Goal: Transaction & Acquisition: Purchase product/service

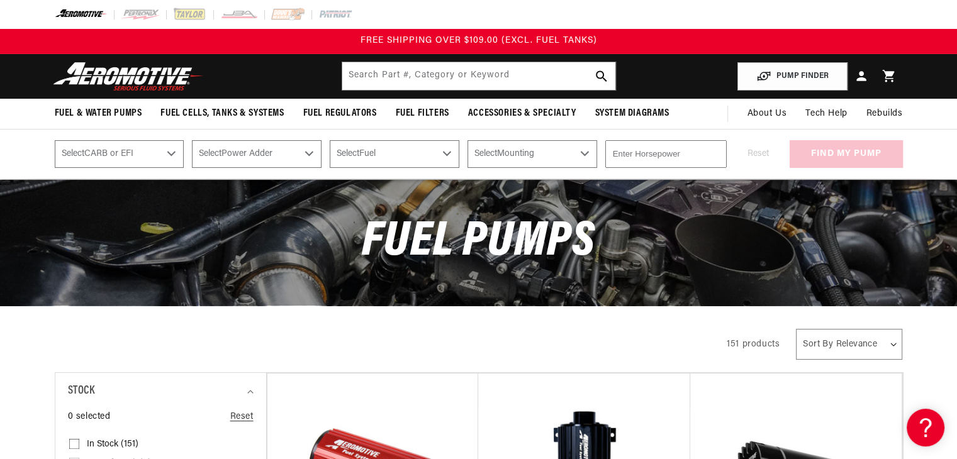
click at [169, 150] on select "Select CARB or EFI Carbureted Fuel Injected" at bounding box center [120, 154] width 130 height 28
select select "Fuel-Injected"
click at [55, 140] on select "Select CARB or EFI Carbureted Fuel Injected" at bounding box center [120, 154] width 130 height 28
select select "Fuel-Injected"
click at [231, 146] on select "Select Power Adder No - Naturally Aspirated Yes - Forced Induction" at bounding box center [257, 154] width 130 height 28
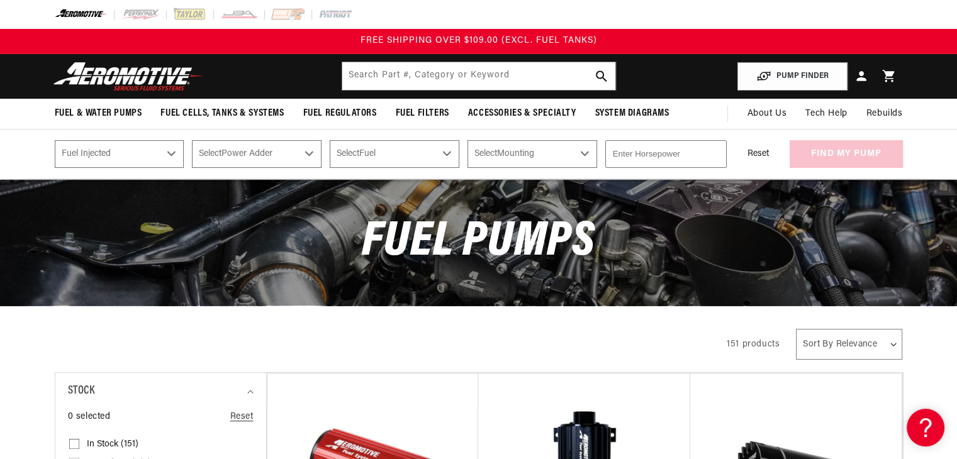
select select "No-Naturally-Aspirated"
click at [193, 140] on select "Select Power Adder No - Naturally Aspirated Yes - Forced Induction" at bounding box center [257, 154] width 130 height 28
select select "No-Naturally-Aspirated"
click at [361, 157] on select "Select Fuel E85 Gas" at bounding box center [395, 154] width 130 height 28
select select "Gas"
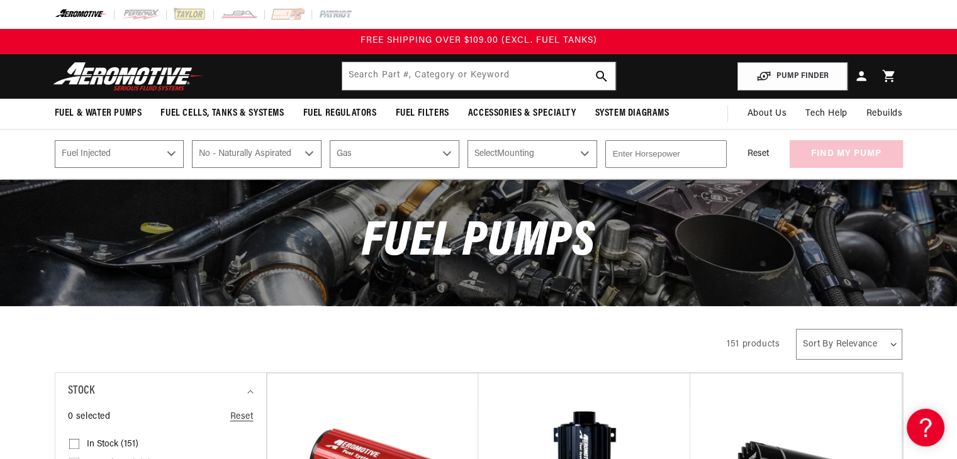
click at [332, 140] on select "Select Fuel E85 Gas" at bounding box center [395, 154] width 130 height 28
select select "Gas"
click at [507, 159] on select "Select Mounting External In-Tank" at bounding box center [532, 154] width 130 height 28
click at [528, 216] on div "Fuel Pumps" at bounding box center [478, 243] width 911 height 126
click at [642, 154] on input "number" at bounding box center [665, 154] width 121 height 28
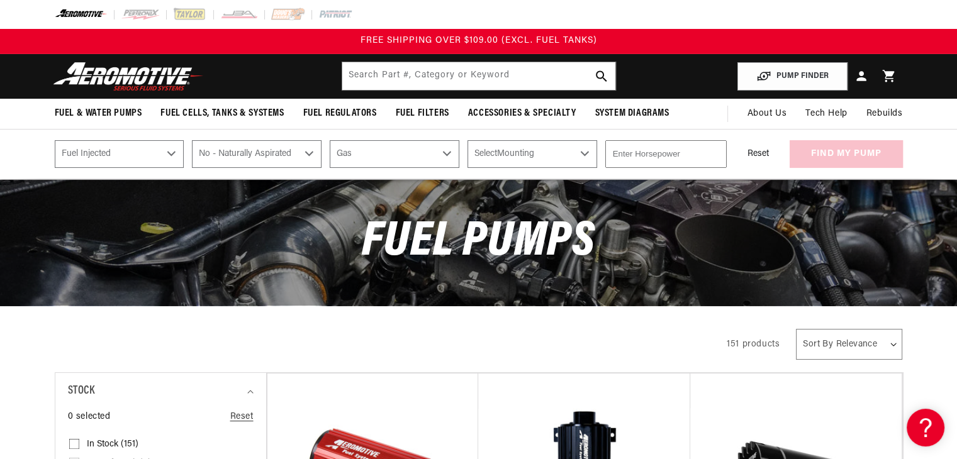
click at [703, 162] on input "number" at bounding box center [665, 154] width 121 height 28
type input "350"
click at [820, 149] on div "Reset find my pump" at bounding box center [819, 154] width 168 height 28
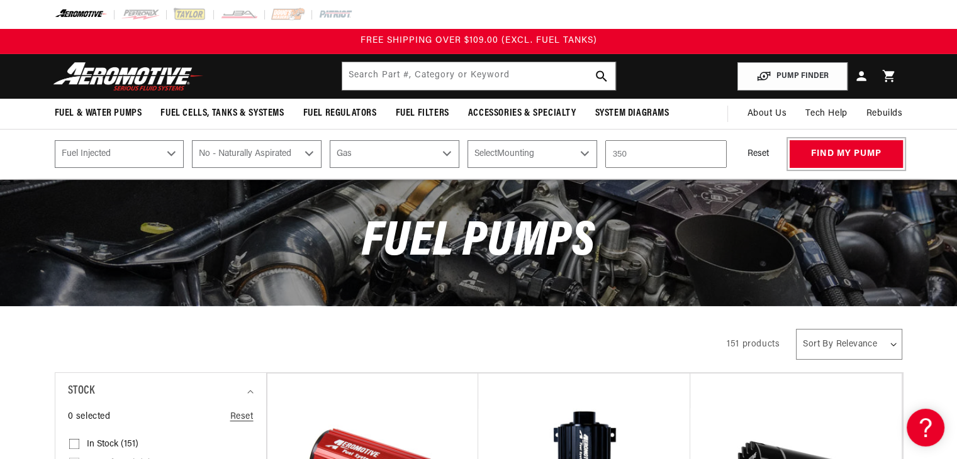
click at [820, 149] on button "find my pump" at bounding box center [846, 154] width 113 height 28
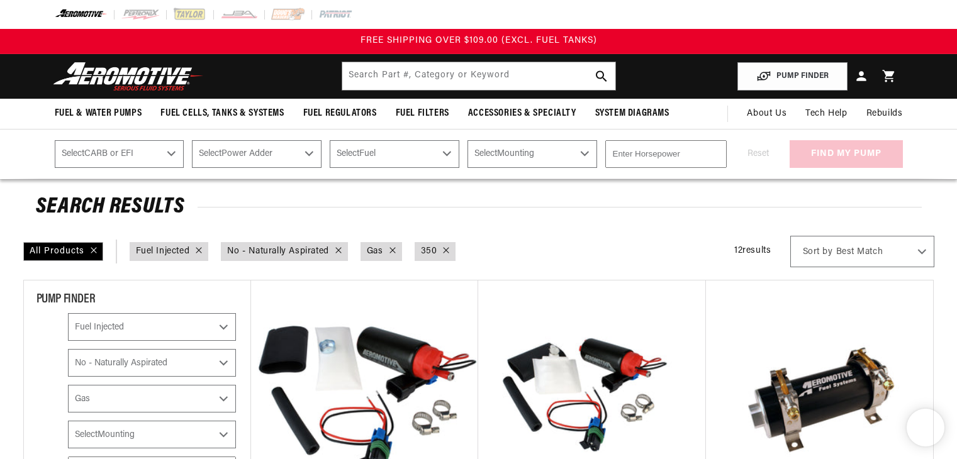
select select "Fuel-Injected"
select select "No-Naturally-Aspirated"
select select "Gas"
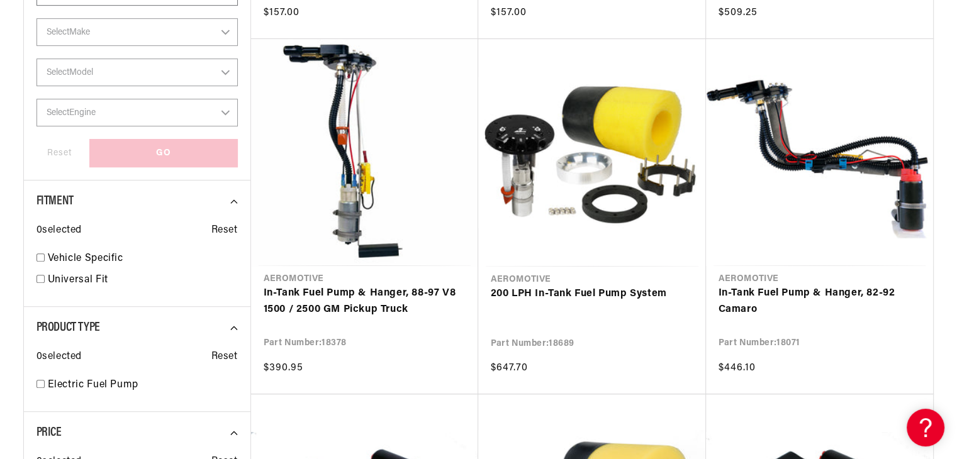
scroll to position [629, 0]
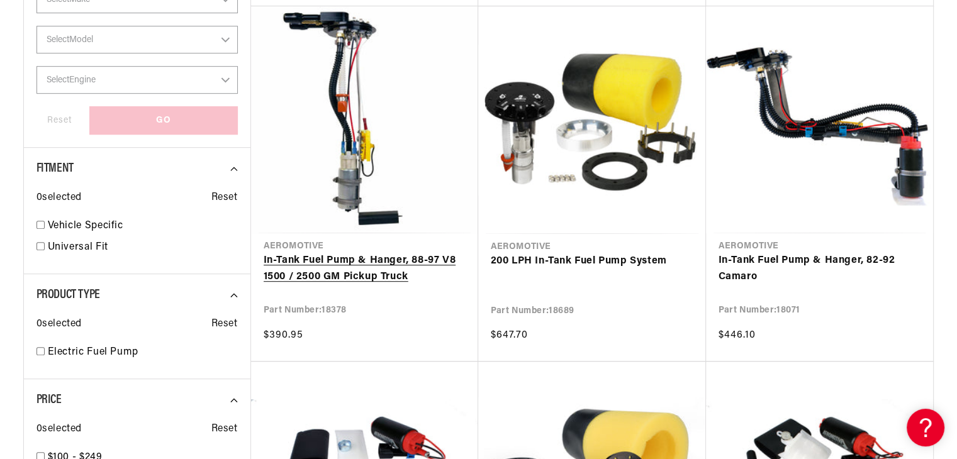
click at [378, 253] on link "In-Tank Fuel Pump & Hanger, 88-97 V8 1500 / 2500 GM Pickup Truck" at bounding box center [365, 269] width 202 height 32
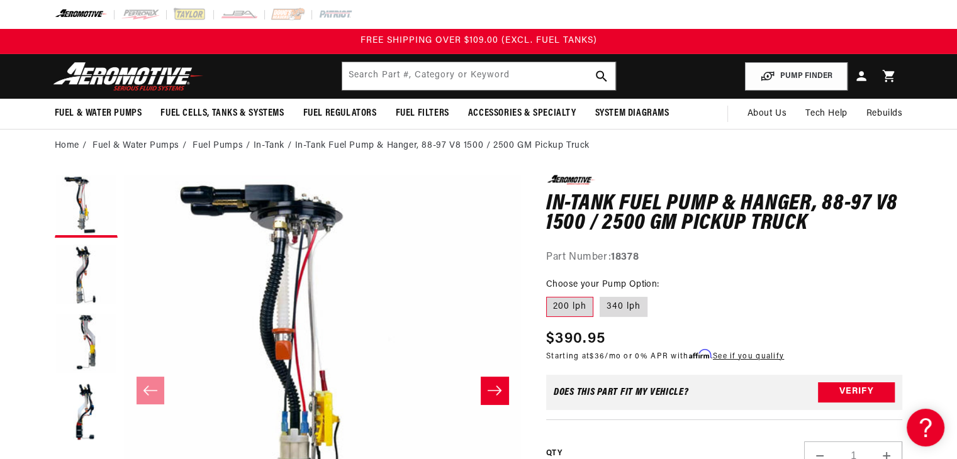
click at [488, 377] on button "Slide right" at bounding box center [495, 391] width 28 height 28
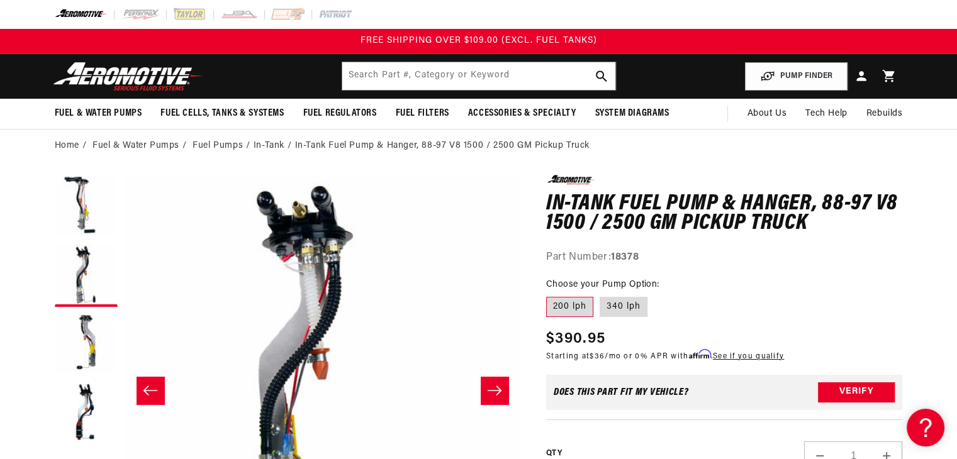
click at [488, 377] on button "Slide right" at bounding box center [495, 391] width 28 height 28
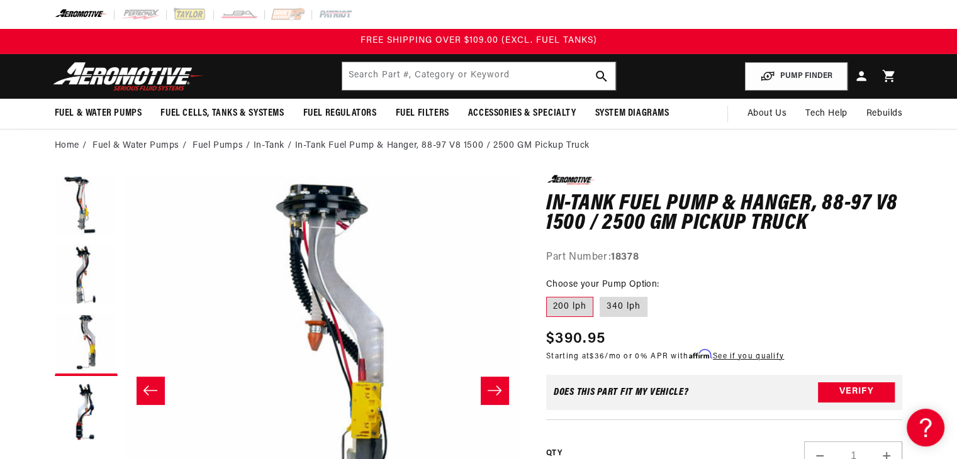
click at [488, 377] on button "Slide right" at bounding box center [495, 391] width 28 height 28
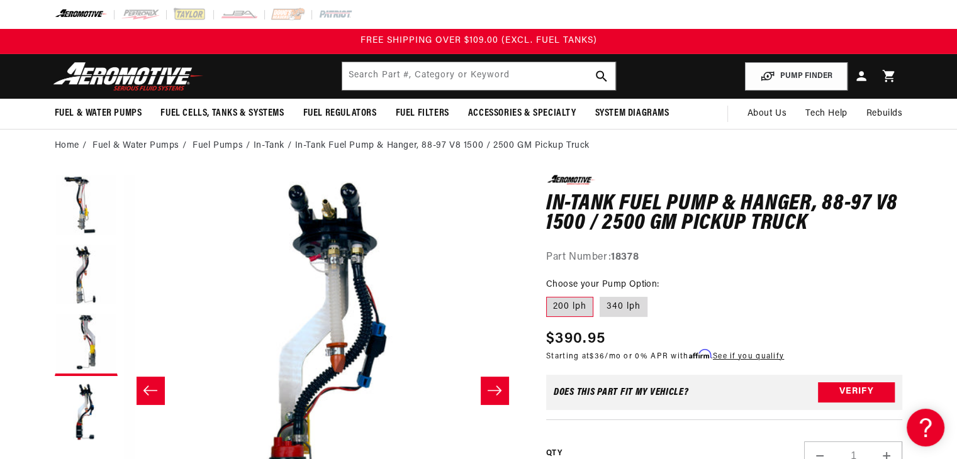
scroll to position [0, 1192]
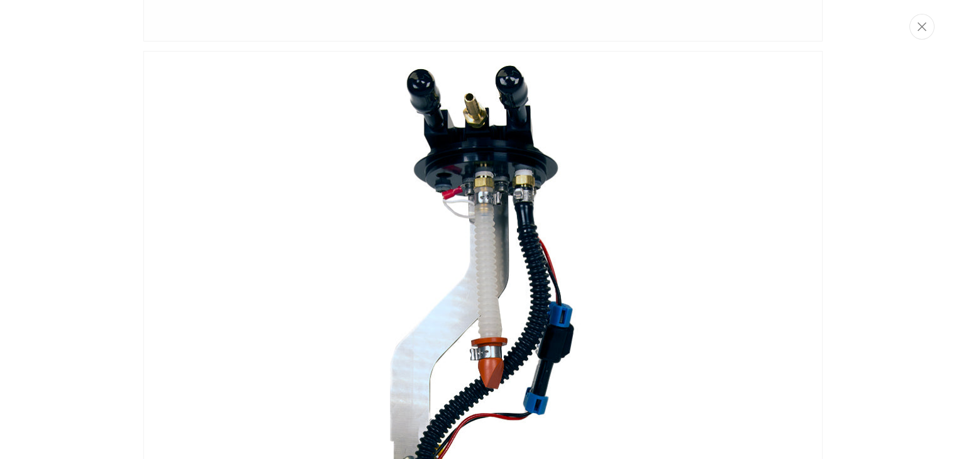
scroll to position [2028, 0]
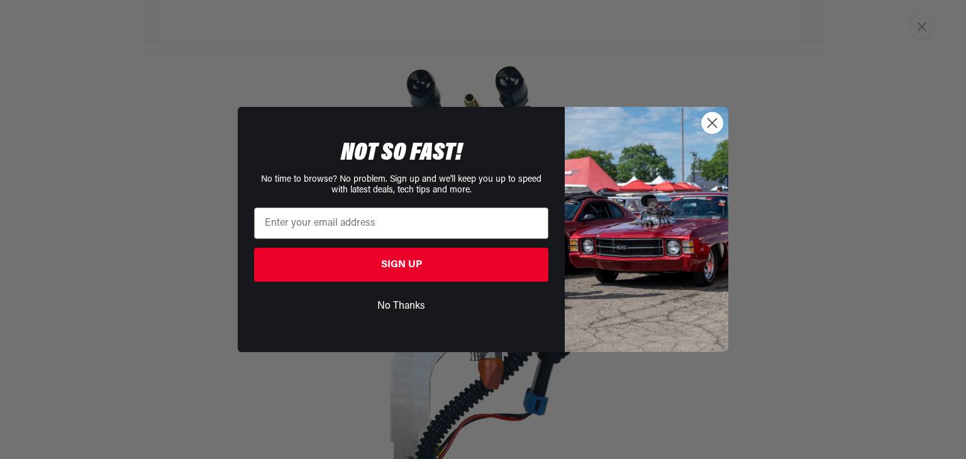
click at [714, 125] on icon "Close dialog" at bounding box center [712, 122] width 9 height 9
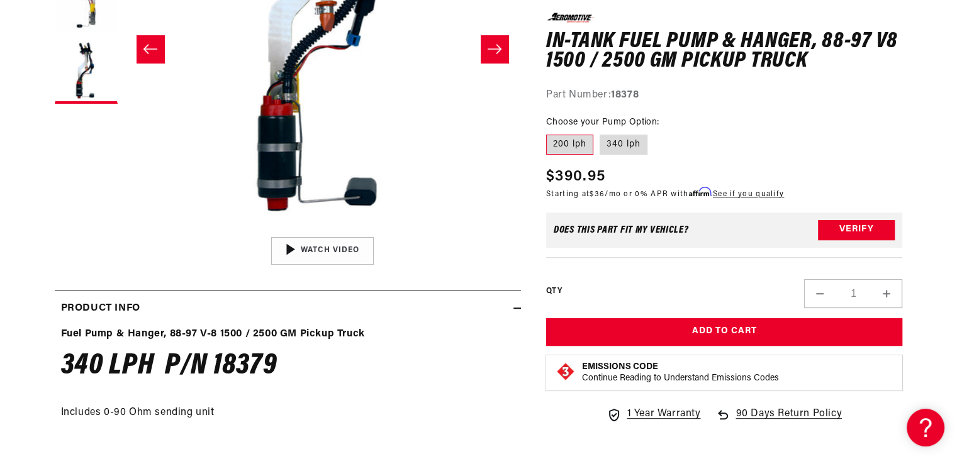
scroll to position [0, 1192]
drag, startPoint x: 694, startPoint y: 369, endPoint x: 481, endPoint y: 52, distance: 382.2
click at [481, 52] on button "Slide right" at bounding box center [495, 49] width 28 height 28
click at [503, 54] on button "Slide right" at bounding box center [495, 49] width 28 height 28
click at [494, 61] on button "Slide right" at bounding box center [495, 49] width 28 height 28
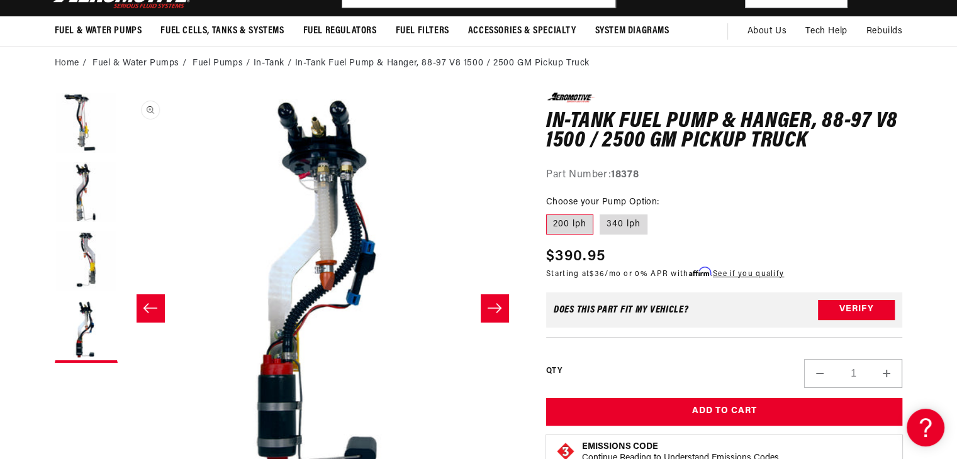
scroll to position [0, 0]
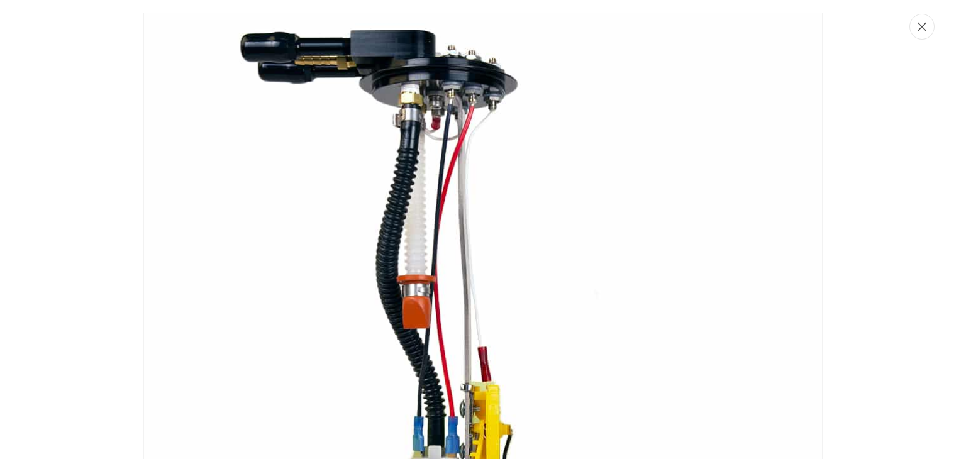
click at [919, 29] on icon "Close" at bounding box center [922, 27] width 9 height 9
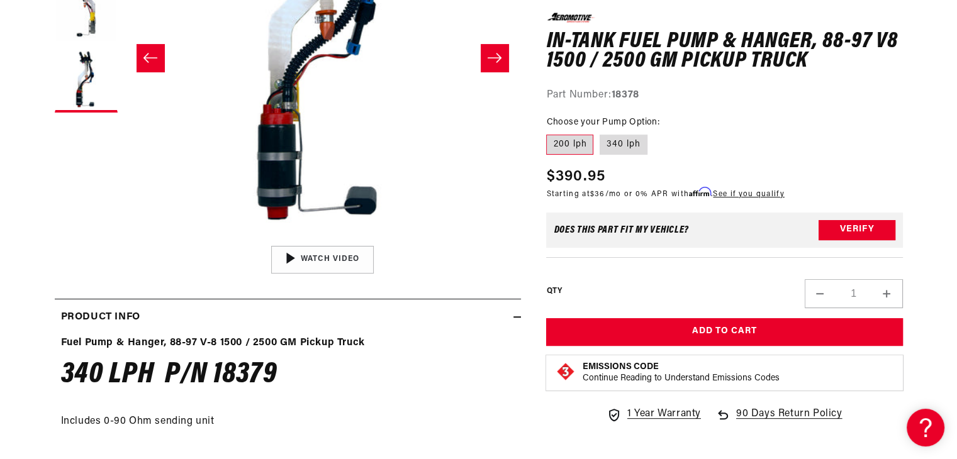
scroll to position [342, 0]
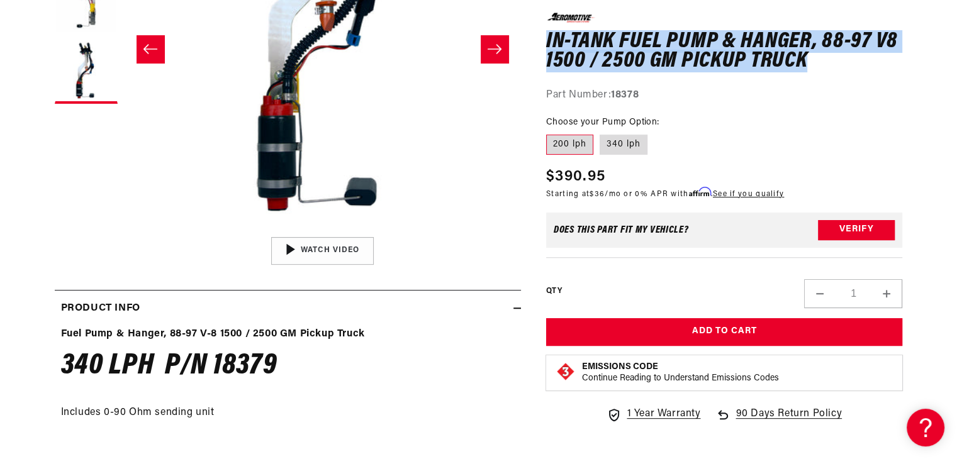
drag, startPoint x: 546, startPoint y: 42, endPoint x: 805, endPoint y: 60, distance: 260.5
click at [805, 60] on h1 "In-Tank Fuel Pump & Hanger, 88-97 V8 1500 / 2500 GM Pickup Truck" at bounding box center [724, 51] width 357 height 40
copy h1 "In-Tank Fuel Pump & Hanger, 88-97 V8 1500 / 2500 GM Pickup Truck"
